Goal: Information Seeking & Learning: Learn about a topic

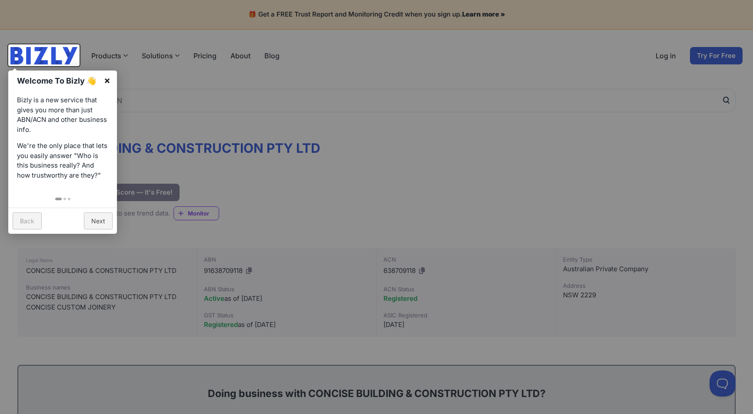
click at [109, 76] on link "×" at bounding box center [107, 80] width 20 height 20
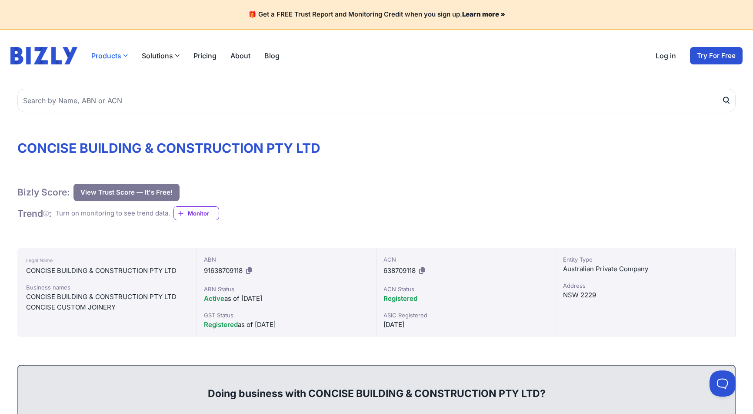
click at [100, 53] on button "Products" at bounding box center [109, 55] width 37 height 10
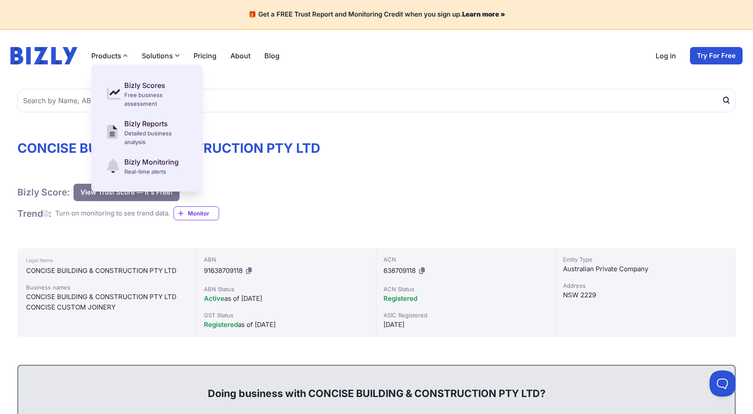
click at [160, 53] on button "Solutions" at bounding box center [161, 55] width 38 height 10
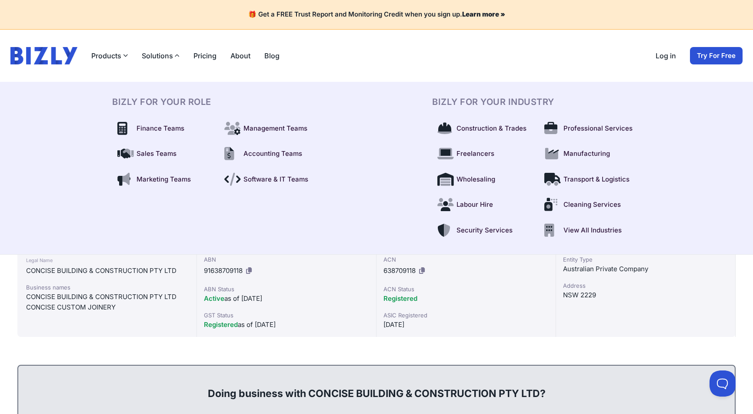
click at [201, 57] on link "Pricing" at bounding box center [205, 55] width 23 height 10
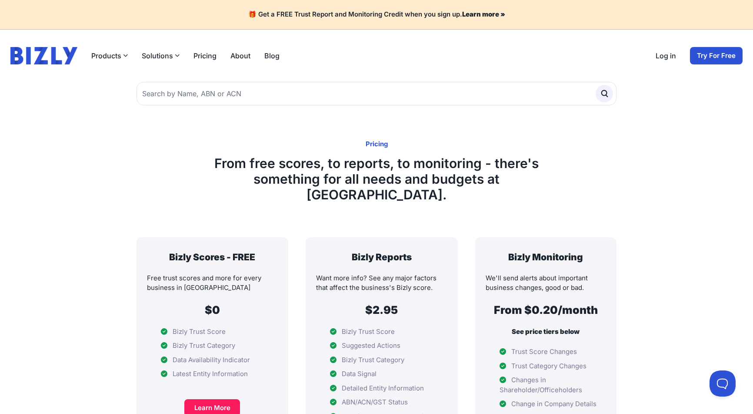
click at [239, 56] on link "About" at bounding box center [241, 55] width 20 height 10
